Goal: Information Seeking & Learning: Learn about a topic

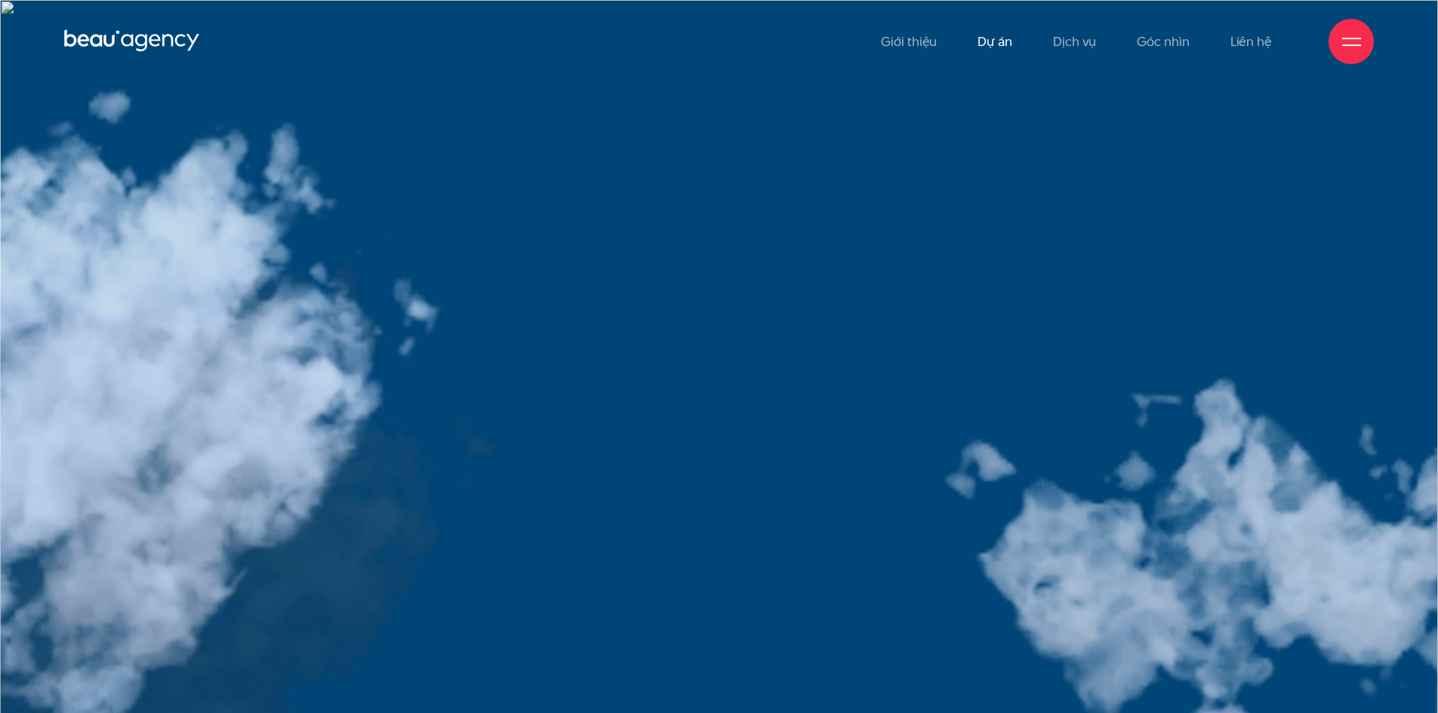
click at [1012, 45] on link "Dự án" at bounding box center [995, 41] width 35 height 83
click at [1011, 42] on link "Dự án" at bounding box center [995, 41] width 35 height 83
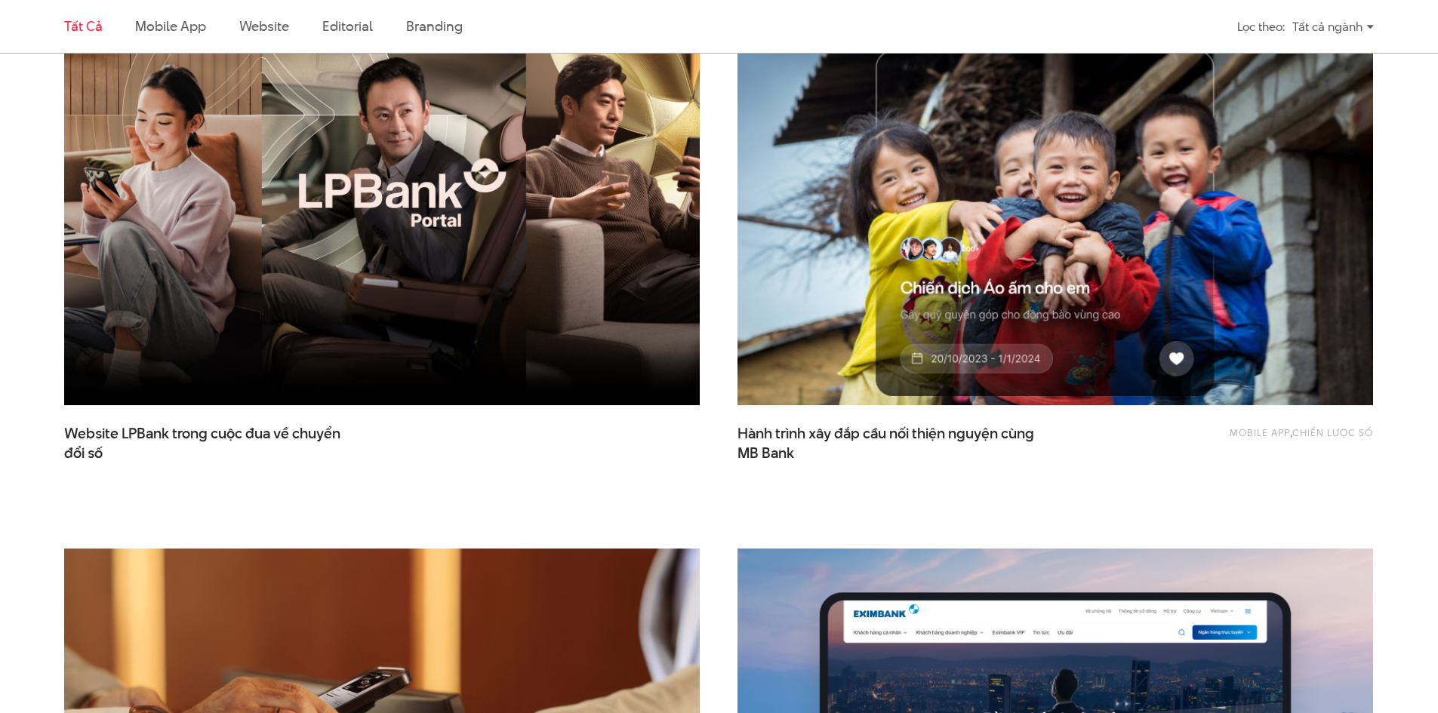
scroll to position [453, 0]
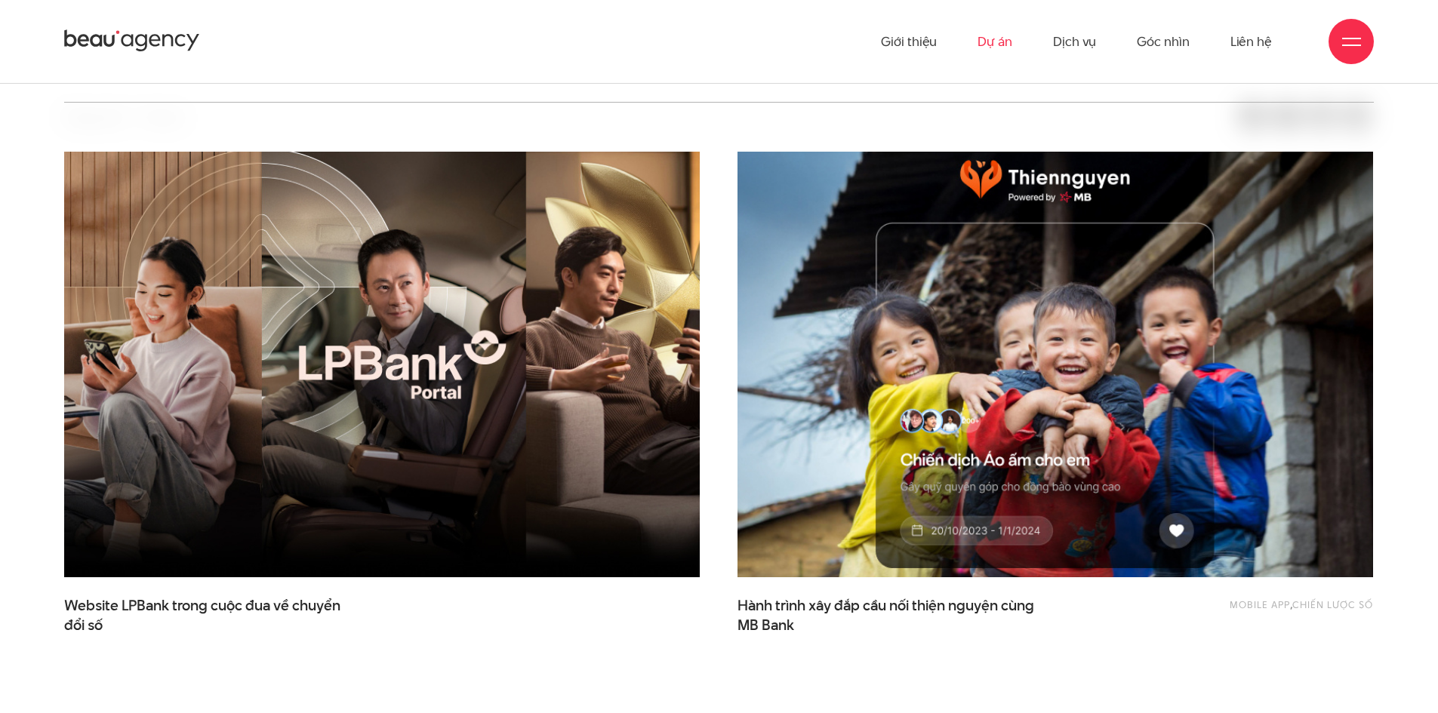
click at [1046, 314] on img at bounding box center [1055, 365] width 699 height 469
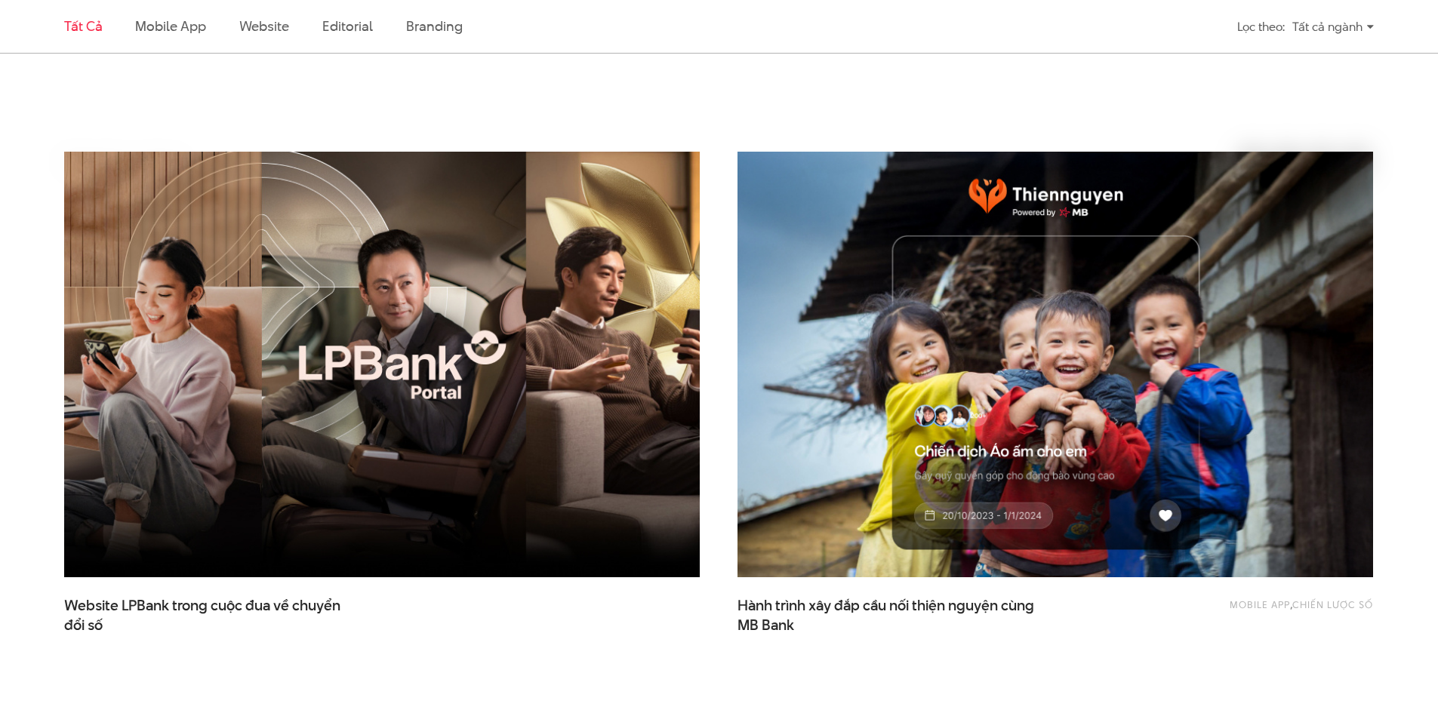
scroll to position [906, 0]
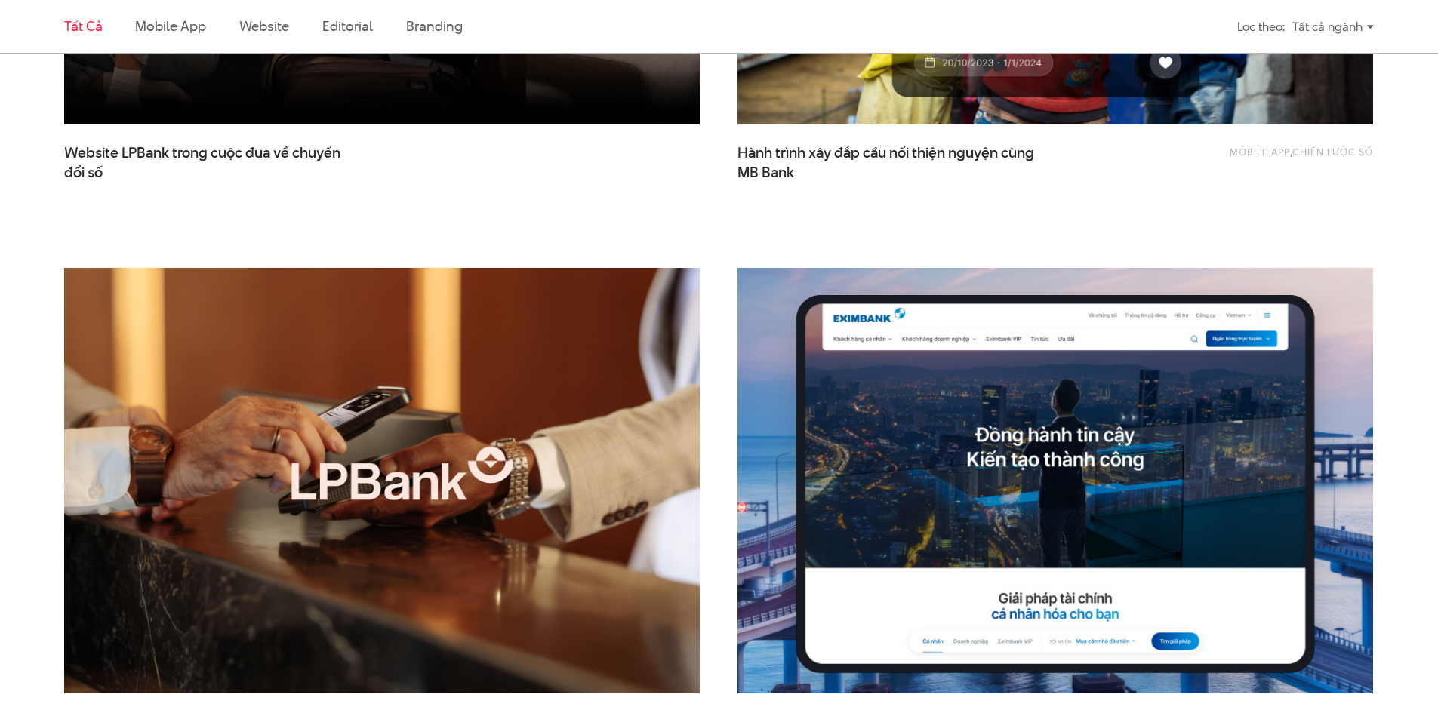
click at [1067, 483] on img at bounding box center [1055, 481] width 699 height 469
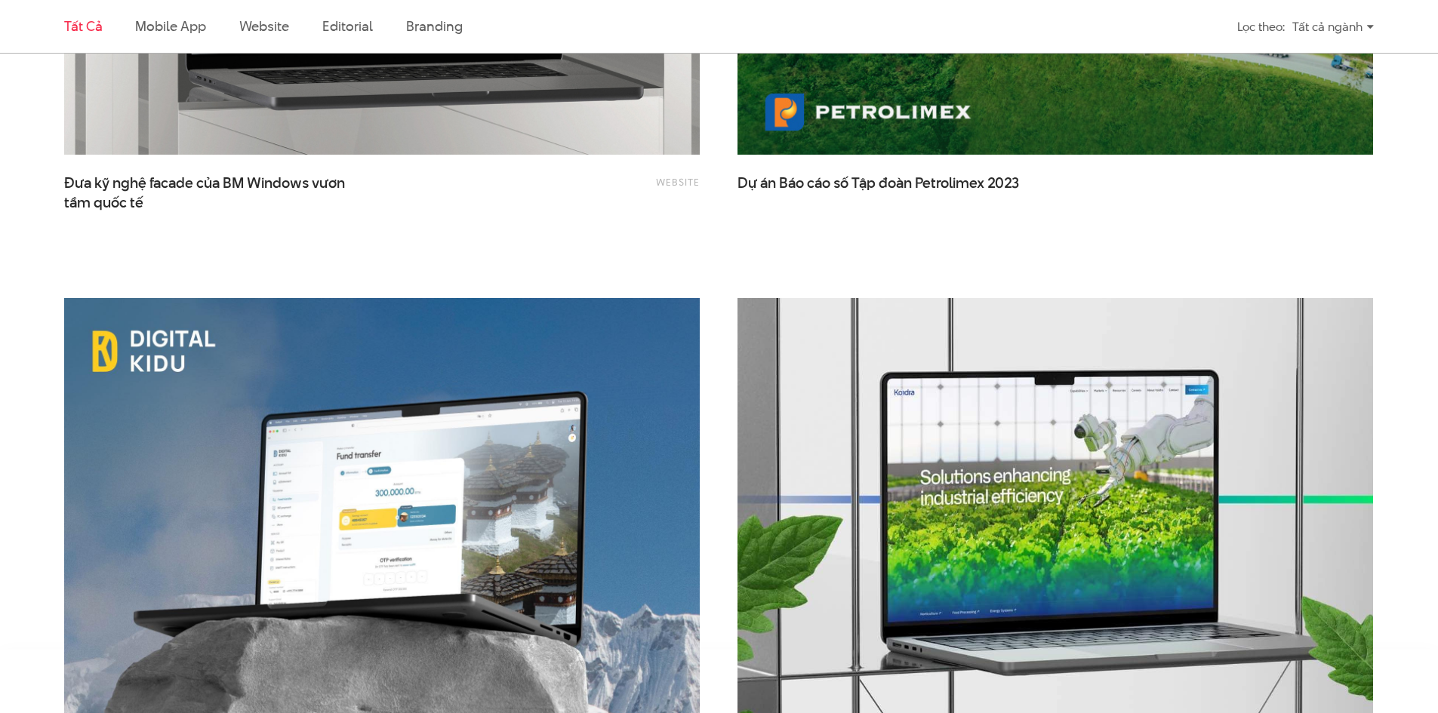
scroll to position [3397, 0]
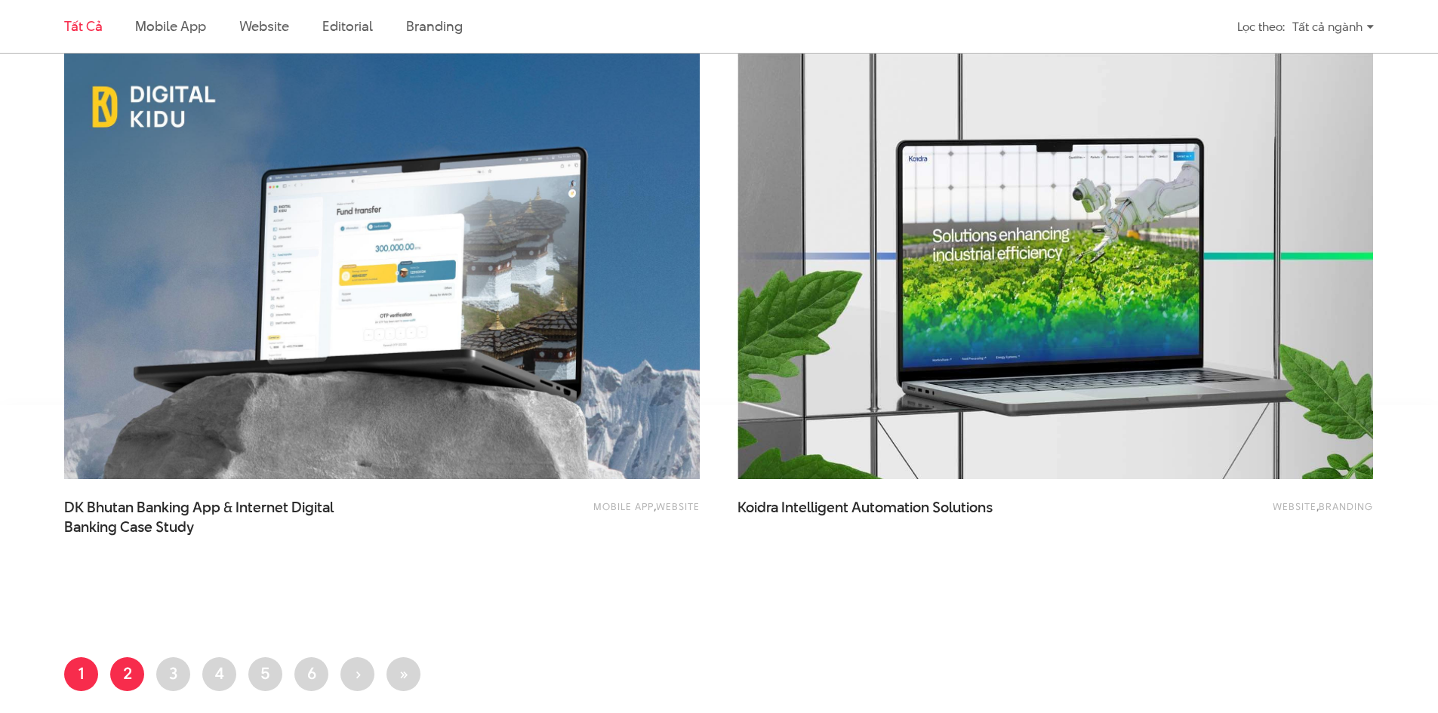
click at [114, 663] on link "Trang 2" at bounding box center [127, 675] width 34 height 34
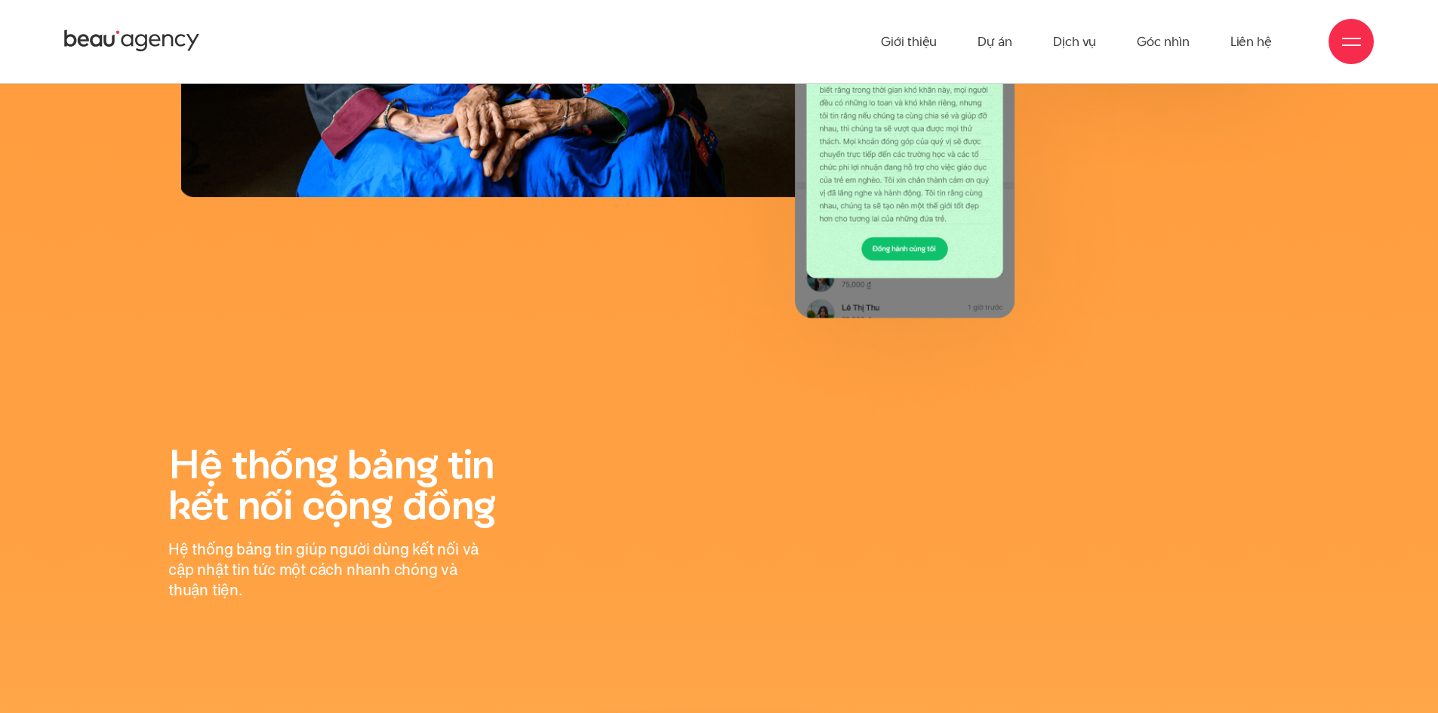
scroll to position [16458, 0]
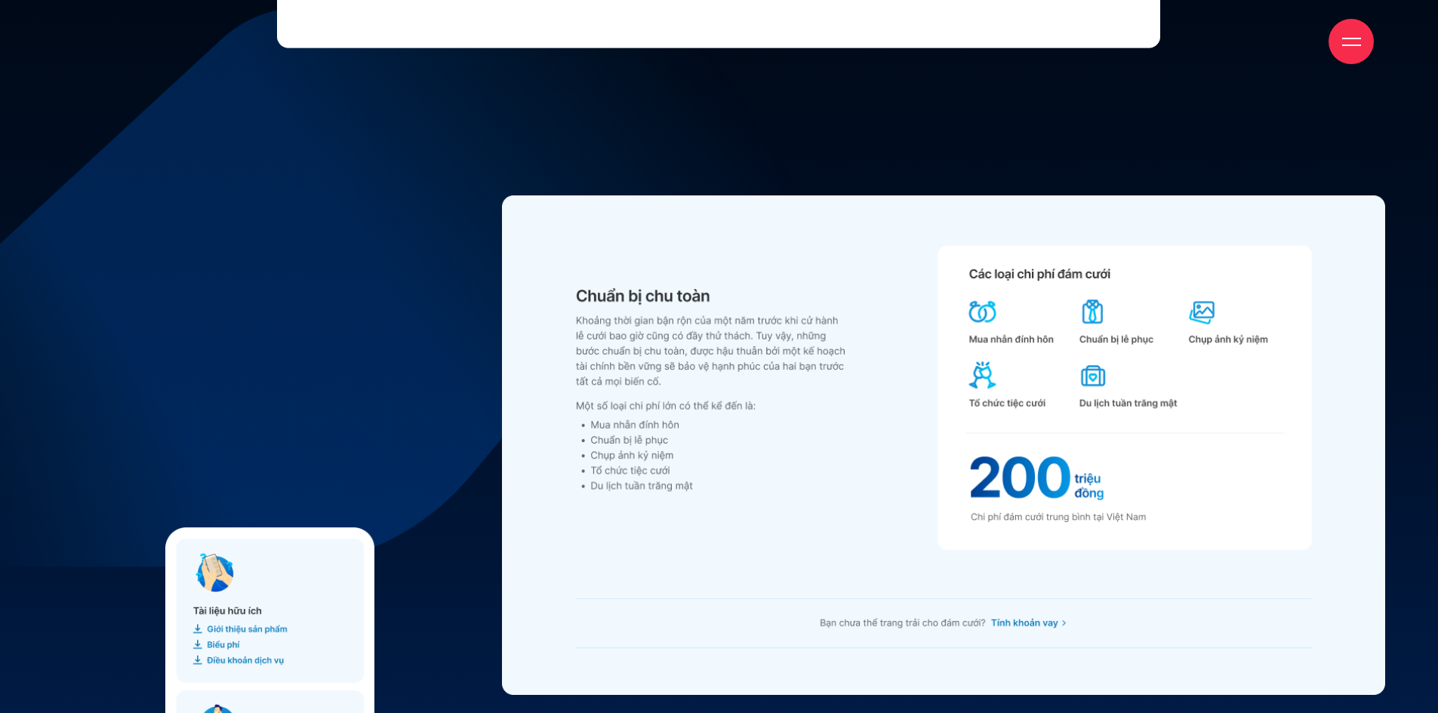
scroll to position [18798, 0]
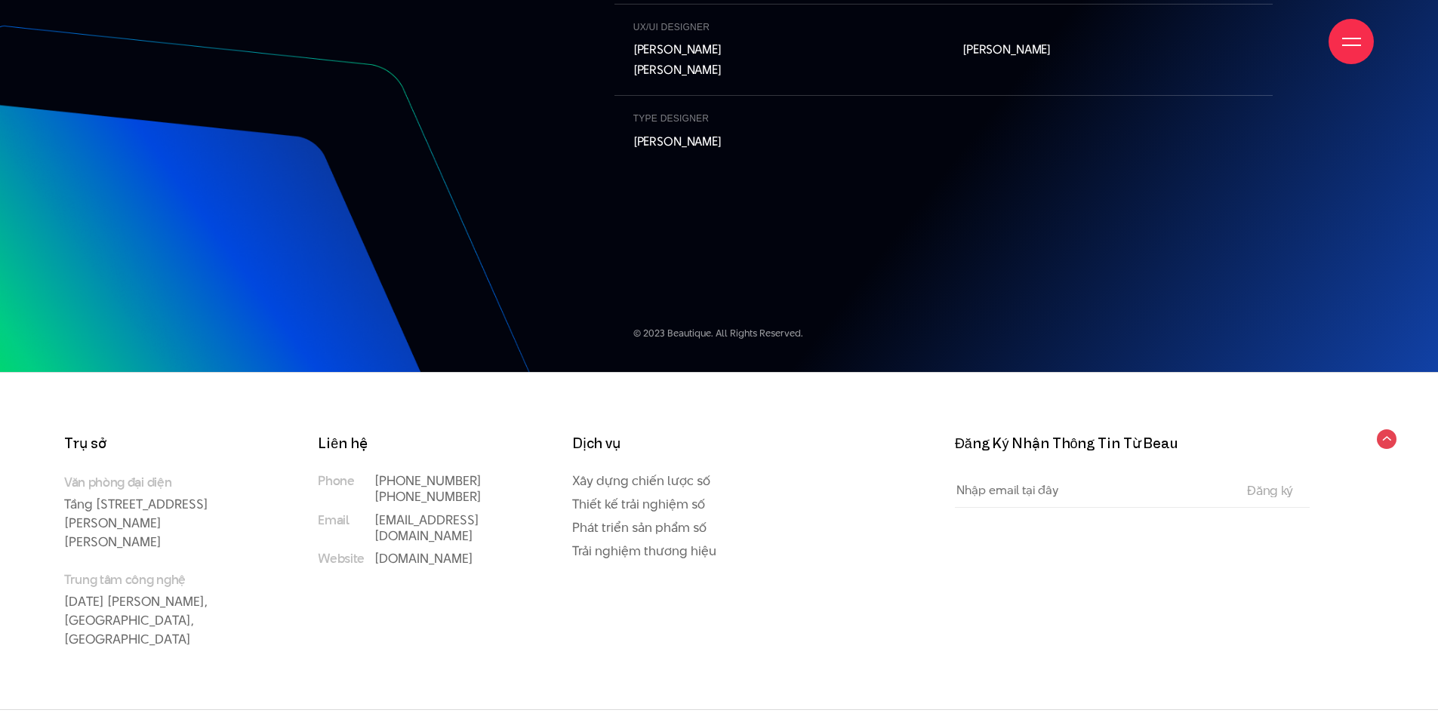
scroll to position [16942, 0]
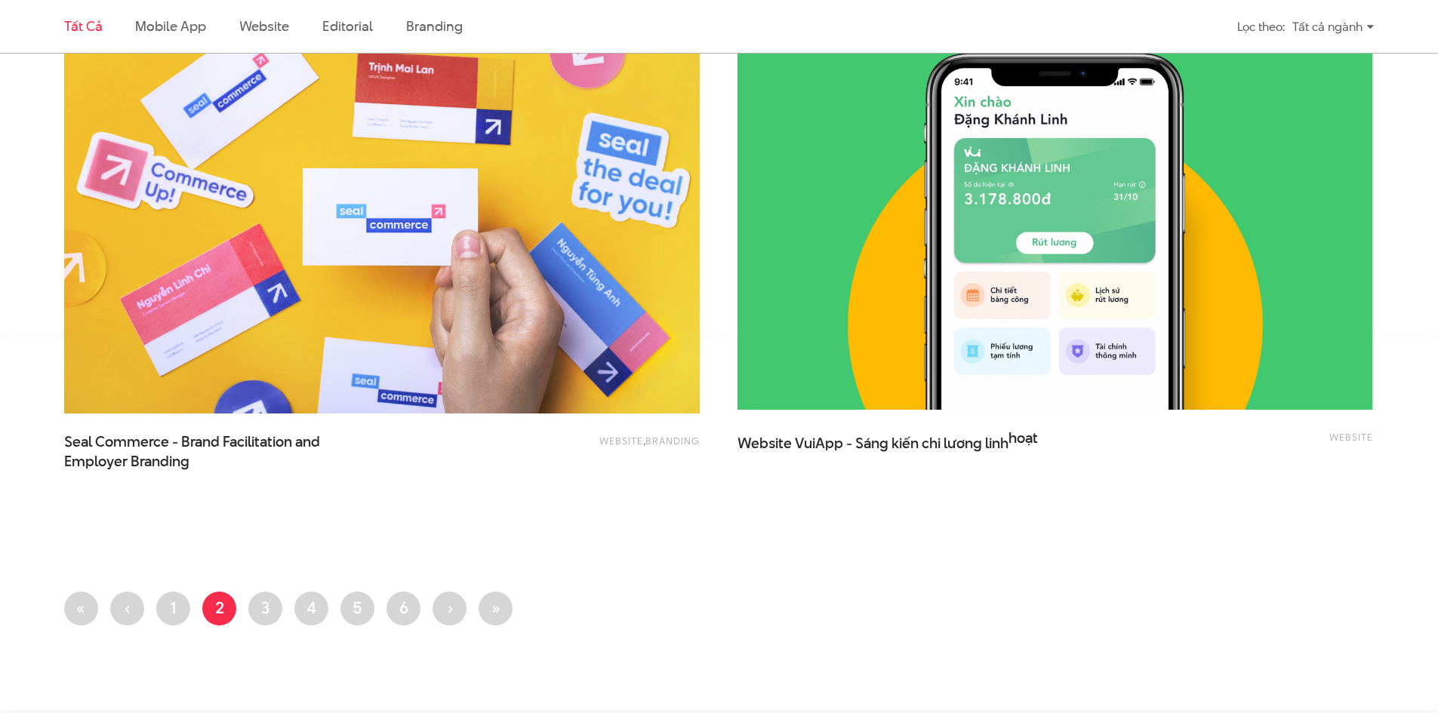
scroll to position [3473, 0]
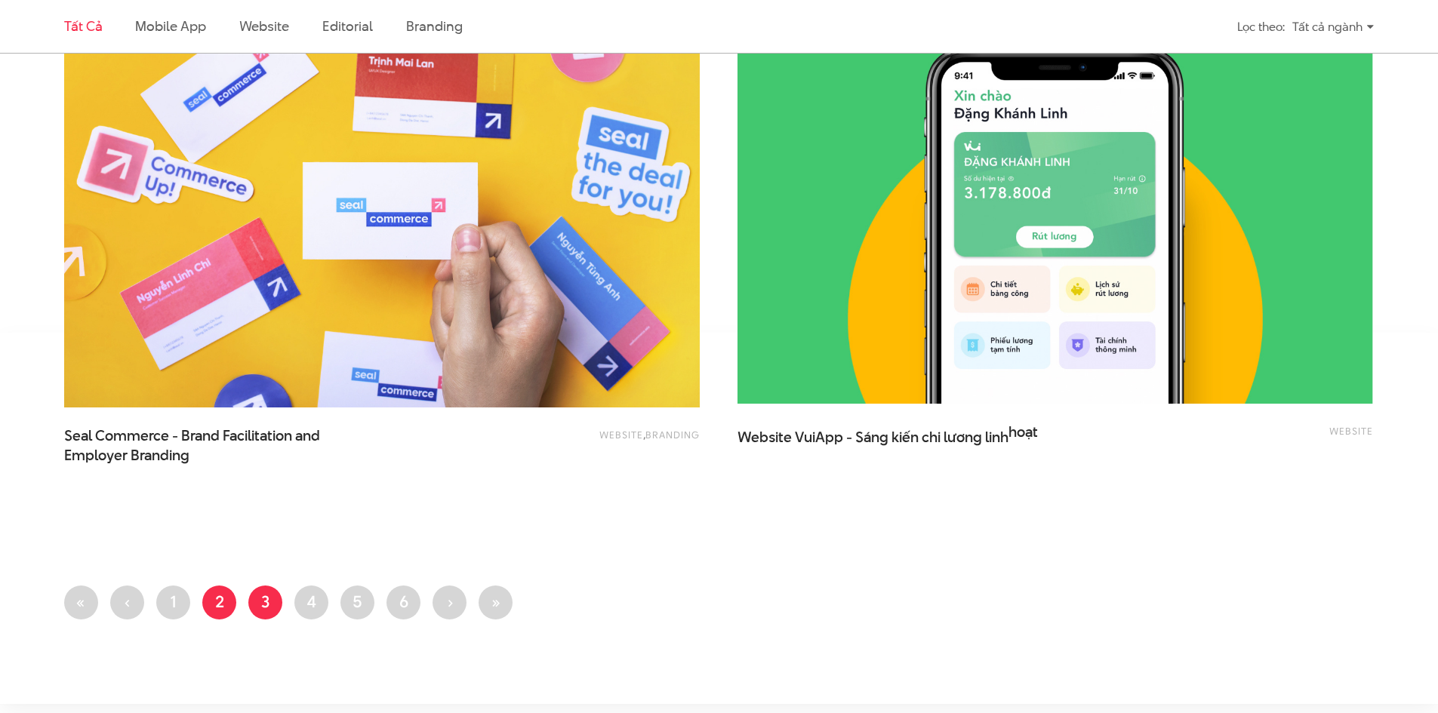
click at [257, 596] on link "Trang 3" at bounding box center [265, 603] width 34 height 34
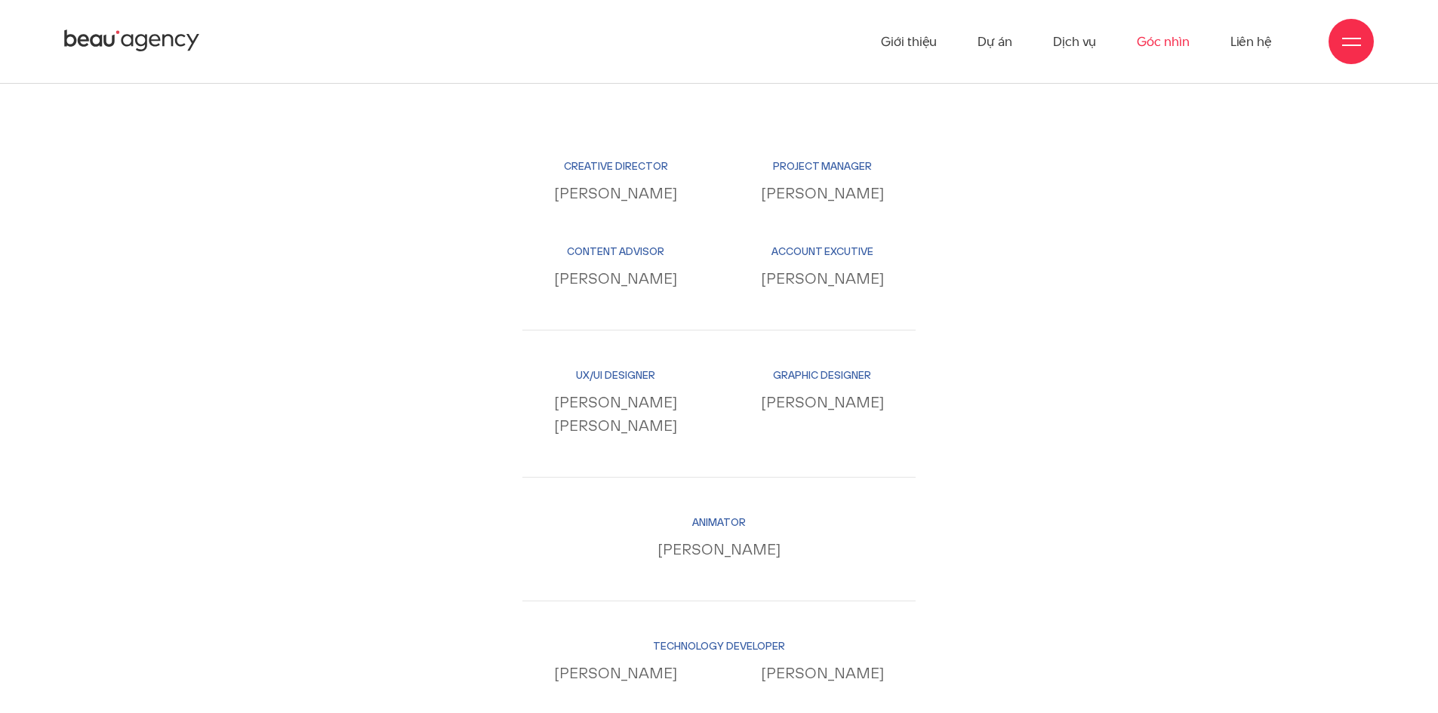
scroll to position [15777, 0]
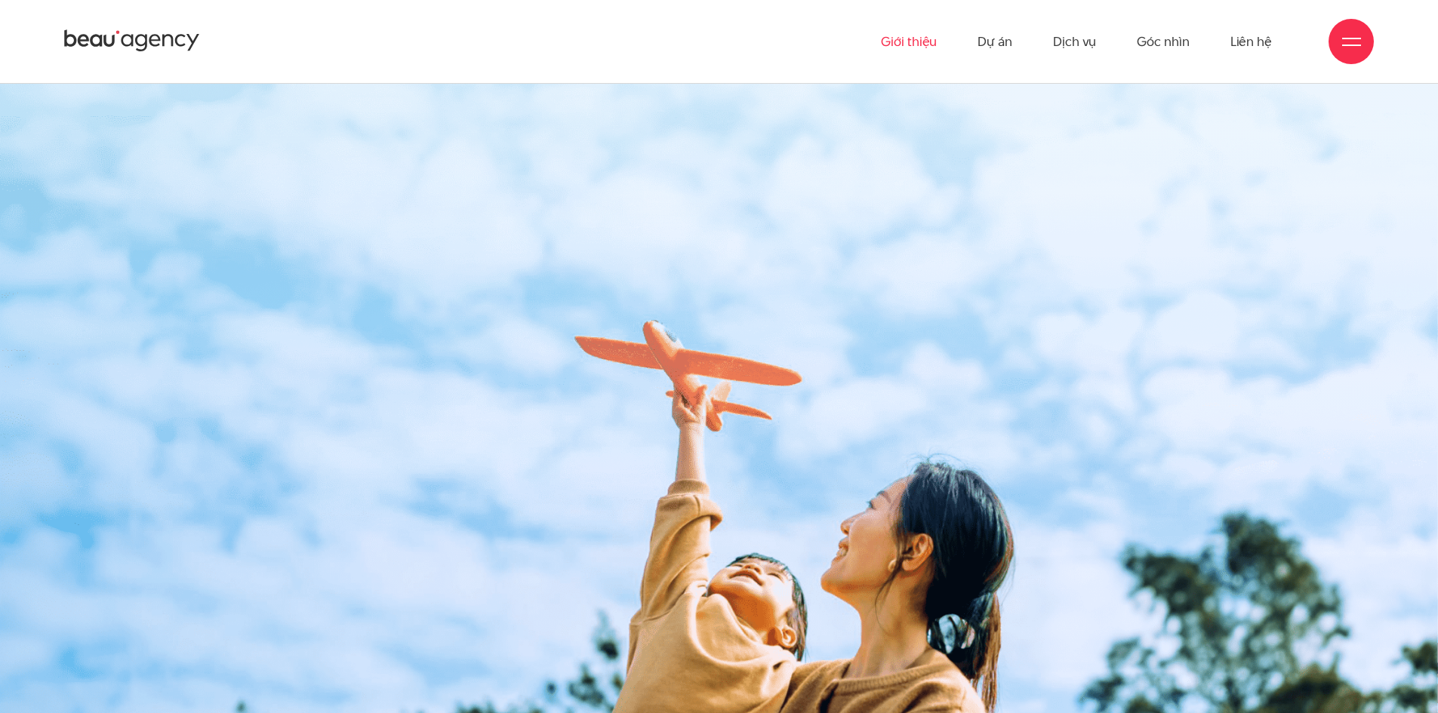
scroll to position [24889, 0]
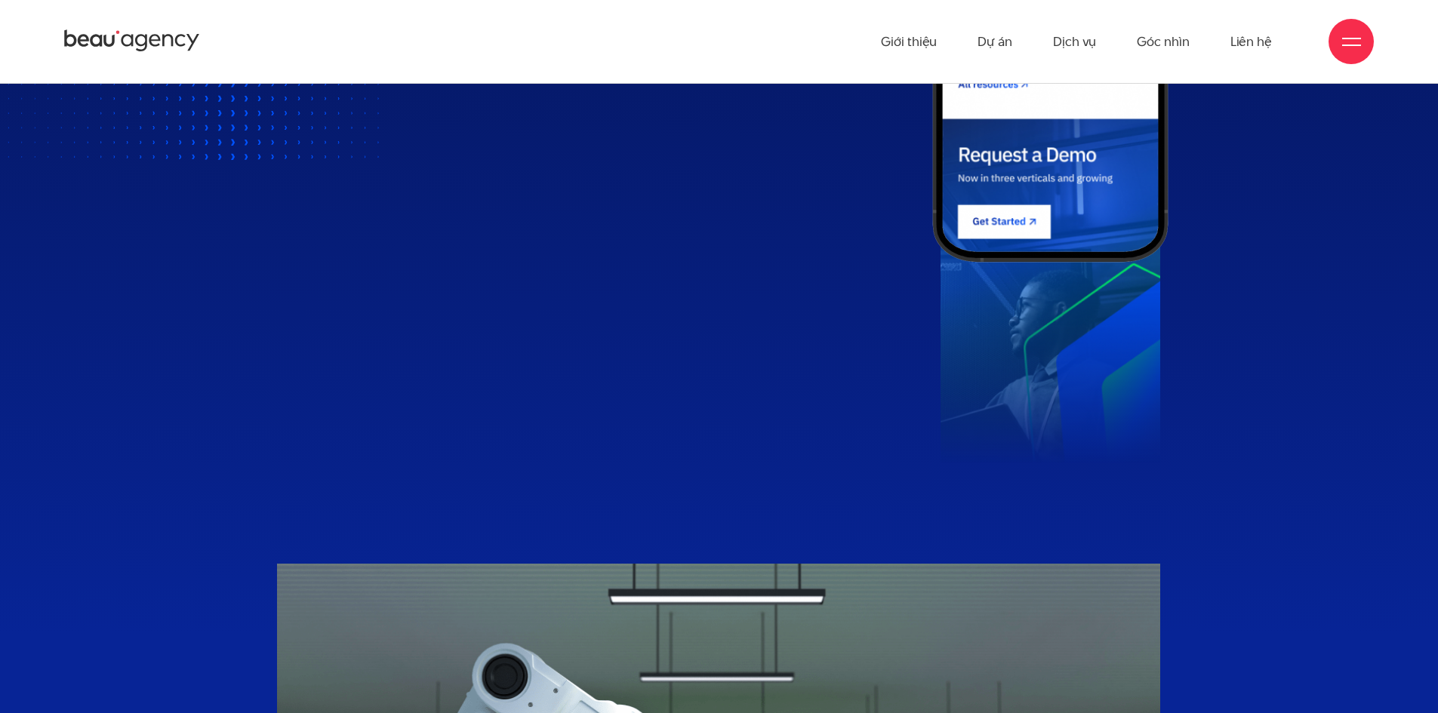
scroll to position [1693, 0]
